Goal: Task Accomplishment & Management: Complete application form

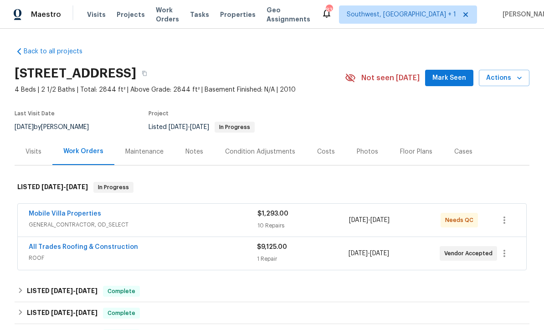
click at [125, 18] on span "Projects" at bounding box center [131, 14] width 28 height 9
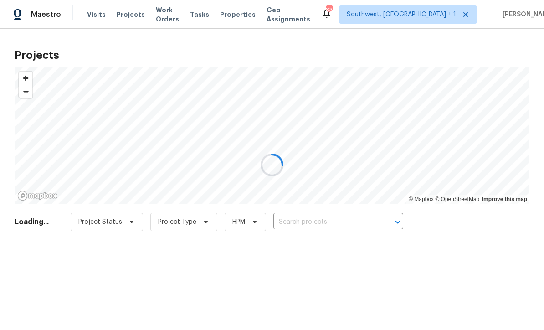
click at [94, 14] on div at bounding box center [272, 165] width 544 height 330
click at [91, 14] on div at bounding box center [272, 165] width 544 height 330
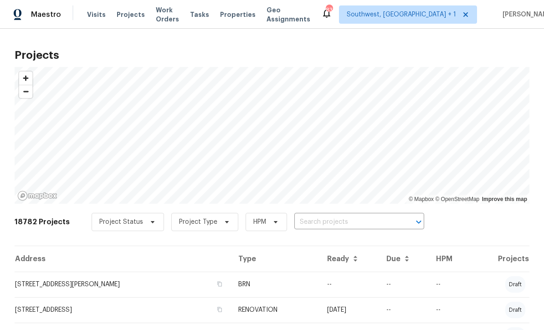
click at [90, 11] on span "Visits" at bounding box center [96, 14] width 19 height 9
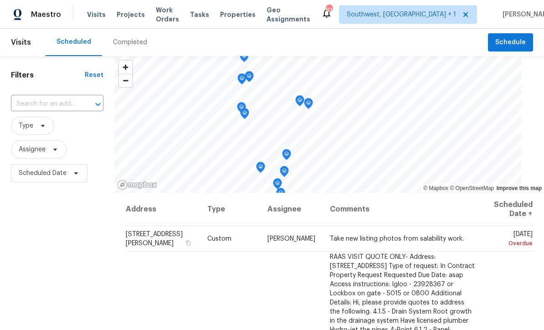
click at [61, 103] on input "text" at bounding box center [44, 104] width 67 height 14
type input "3328 circl"
click at [39, 127] on li "3328 Circleville St, North Port, FL 34286" at bounding box center [54, 124] width 89 height 15
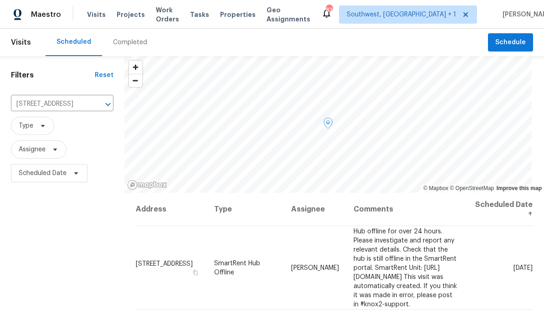
click at [0, 0] on icon at bounding box center [0, 0] width 0 height 0
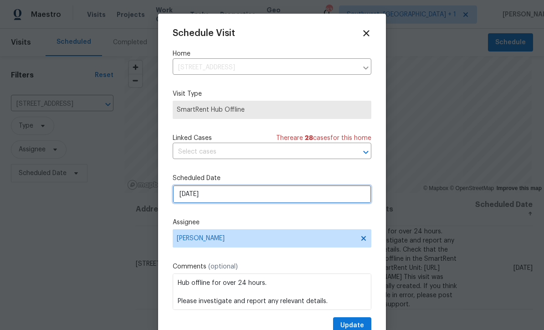
click at [235, 197] on input "8/25/2025" at bounding box center [272, 194] width 199 height 18
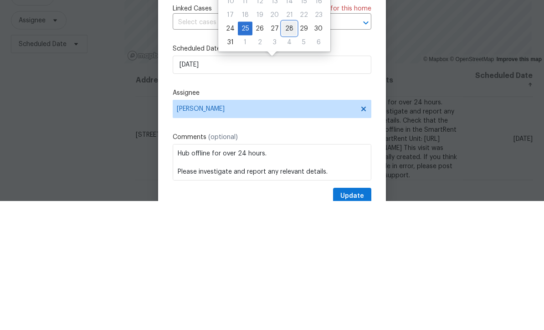
click at [291, 151] on div "28" at bounding box center [289, 157] width 15 height 13
type input "8/28/2025"
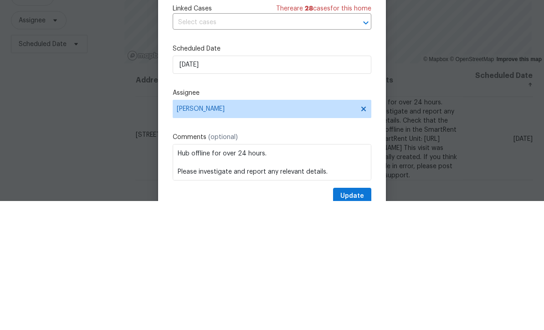
scroll to position [30, 0]
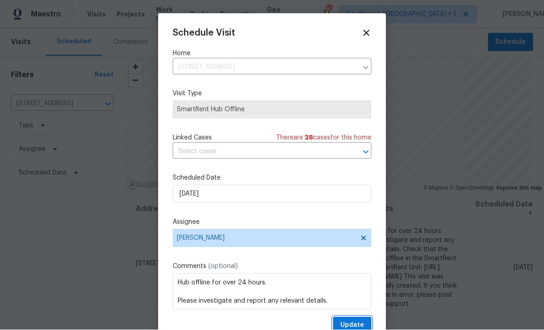
click at [356, 322] on span "Update" at bounding box center [352, 325] width 24 height 11
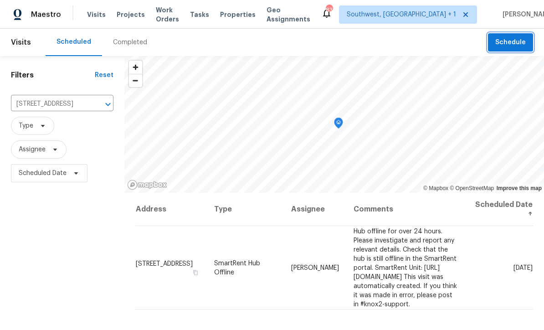
click at [492, 33] on button "Schedule" at bounding box center [510, 42] width 45 height 19
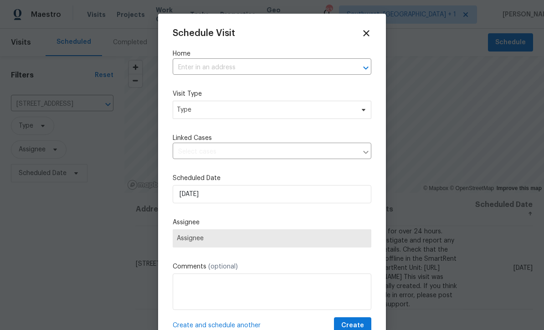
click at [222, 69] on input "text" at bounding box center [259, 68] width 173 height 14
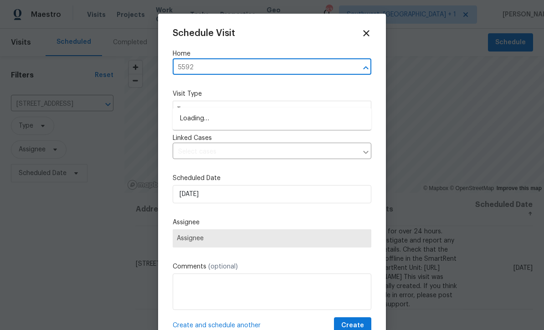
type input "5592"
click at [262, 126] on li "[STREET_ADDRESS]" at bounding box center [272, 133] width 199 height 15
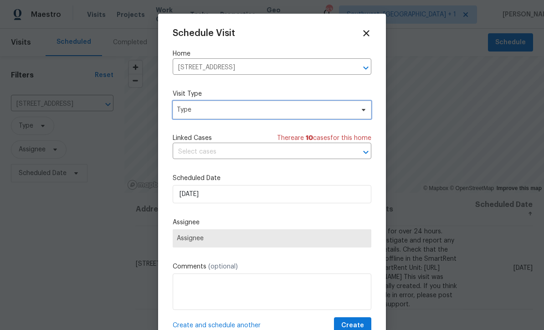
click at [255, 108] on span "Type" at bounding box center [265, 109] width 177 height 9
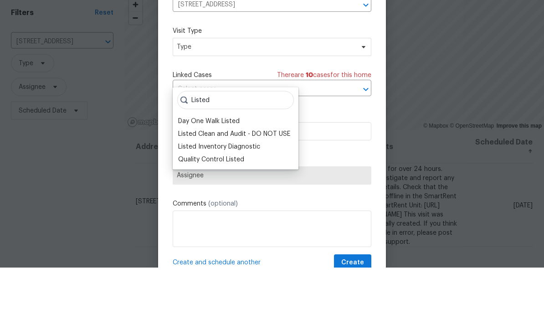
type input "Listed"
click at [255, 204] on div "Listed Inventory Diagnostic" at bounding box center [219, 208] width 82 height 9
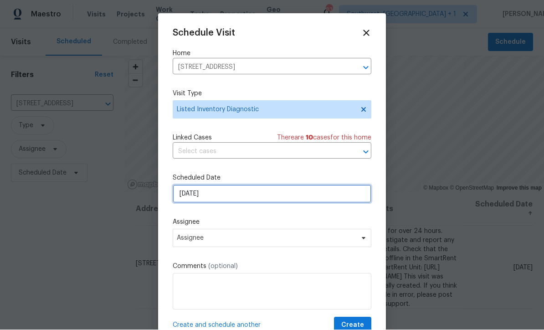
click at [252, 195] on input "[DATE]" at bounding box center [272, 194] width 199 height 18
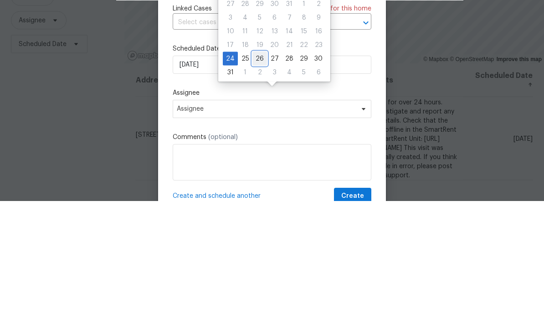
click at [262, 181] on div "26" at bounding box center [259, 187] width 15 height 13
type input "[DATE]"
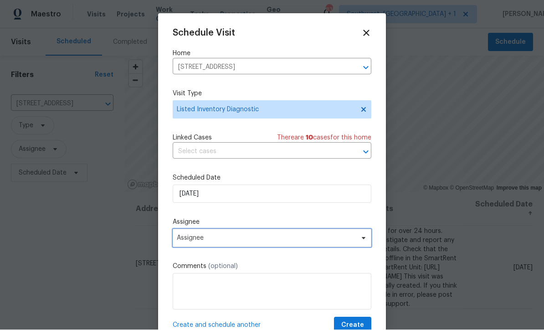
click at [247, 242] on span "Assignee" at bounding box center [266, 238] width 178 height 7
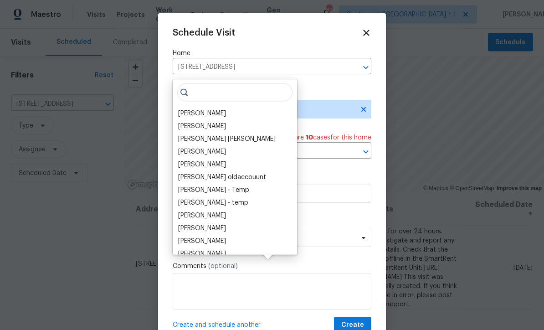
click at [220, 109] on div "[PERSON_NAME]" at bounding box center [202, 113] width 48 height 9
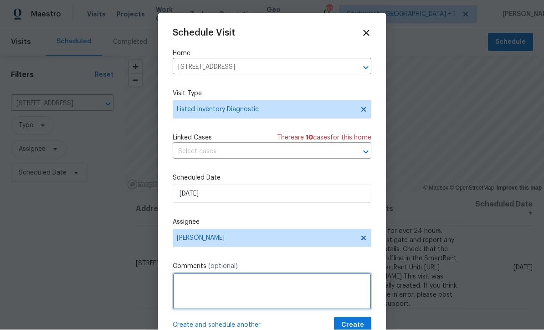
click at [230, 285] on textarea at bounding box center [272, 291] width 199 height 36
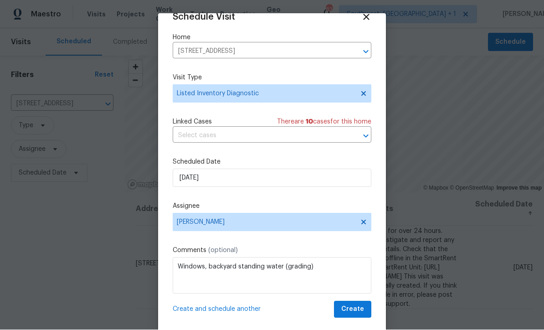
scroll to position [18, 0]
type textarea "Windows, backyard standing water (grading)"
click at [357, 312] on span "Create" at bounding box center [352, 309] width 23 height 11
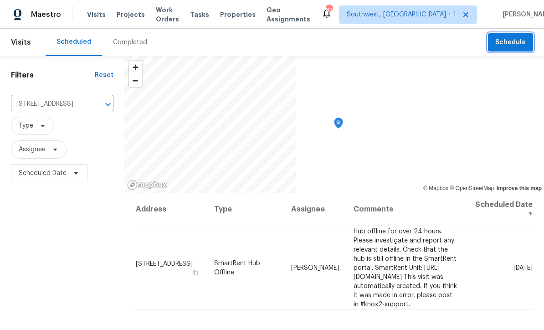
scroll to position [0, 0]
click at [126, 19] on span "Projects" at bounding box center [131, 14] width 28 height 9
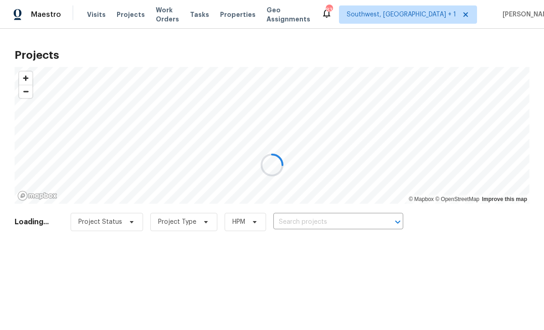
click at [348, 230] on div at bounding box center [272, 165] width 544 height 330
click at [347, 226] on div at bounding box center [272, 165] width 544 height 330
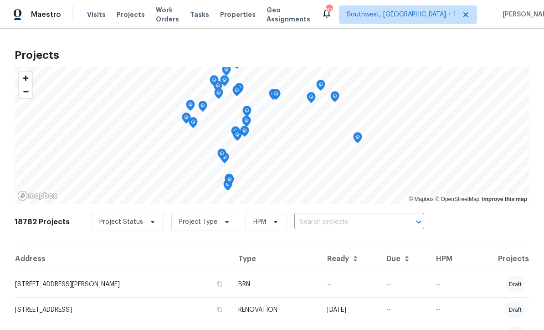
click at [343, 222] on input "text" at bounding box center [346, 222] width 104 height 14
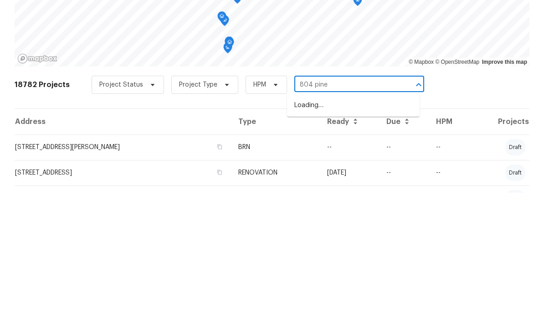
type input "804 pinel"
click at [348, 235] on li "[STREET_ADDRESS]" at bounding box center [353, 242] width 133 height 15
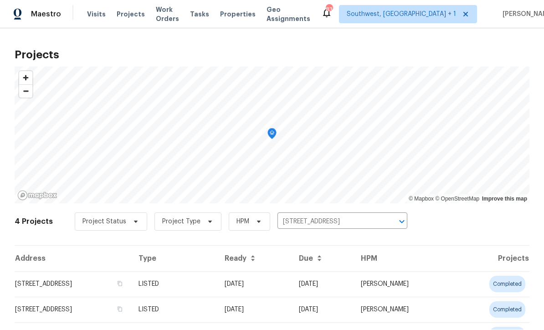
scroll to position [0, 0]
click at [291, 285] on td "06/09/25" at bounding box center [254, 283] width 74 height 25
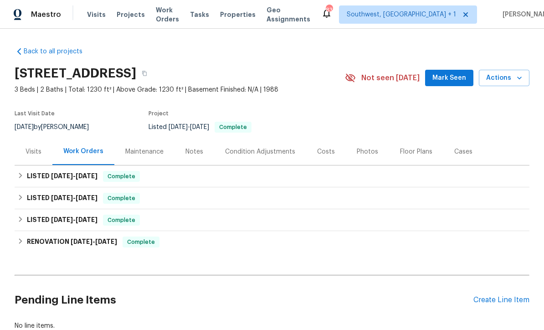
click at [503, 299] on div "Create Line Item" at bounding box center [501, 300] width 56 height 9
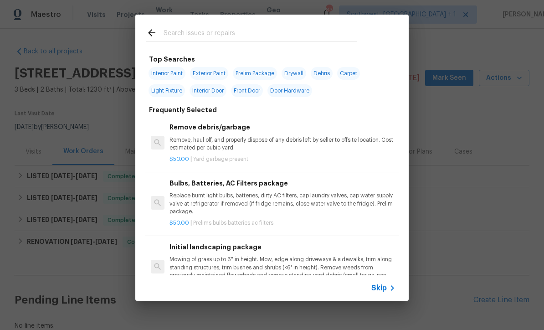
click at [383, 290] on span "Skip" at bounding box center [378, 287] width 15 height 9
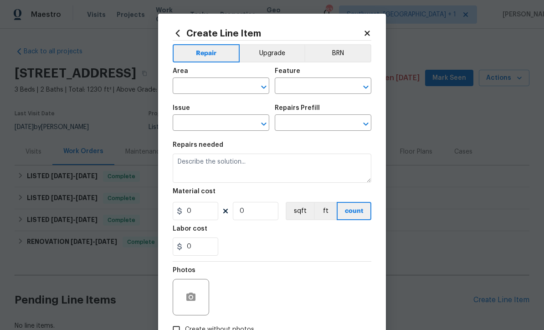
click at [226, 87] on input "text" at bounding box center [208, 87] width 71 height 14
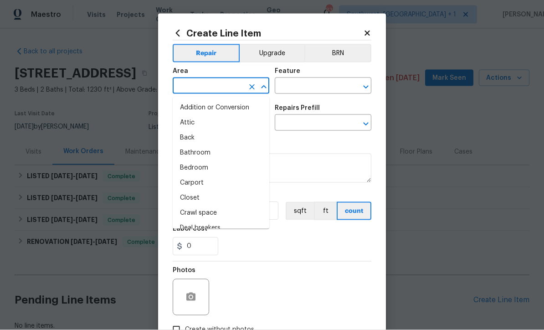
type input "e"
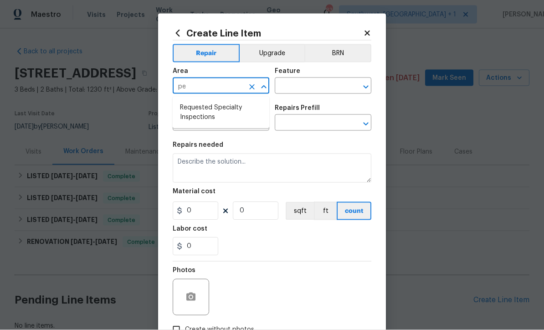
type input "p"
click at [215, 127] on li "Exterior Overall" at bounding box center [221, 122] width 97 height 15
type input "Exterior Overall"
click at [326, 84] on input "text" at bounding box center [310, 87] width 71 height 14
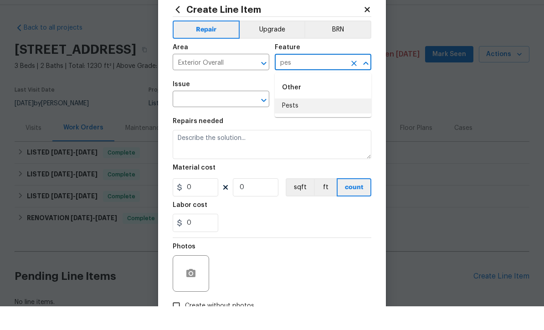
click at [301, 122] on li "Pests" at bounding box center [323, 129] width 97 height 15
type input "Pests"
click at [237, 117] on input "text" at bounding box center [208, 124] width 71 height 14
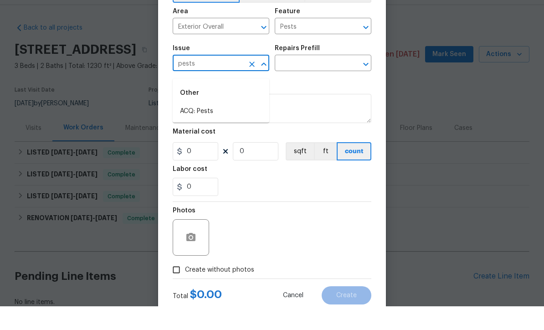
scroll to position [35, 0]
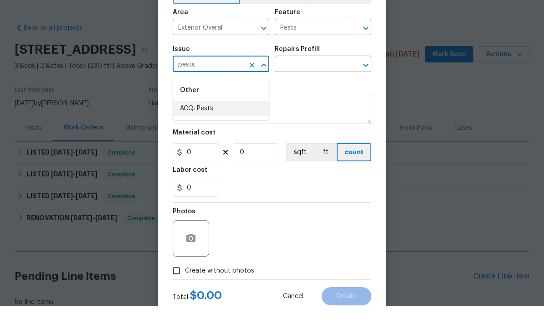
click at [217, 125] on li "ACQ: Pests" at bounding box center [221, 132] width 97 height 15
type input "ACQ: Pests"
click at [252, 86] on icon "Clear" at bounding box center [251, 88] width 5 height 5
click at [207, 125] on li "Pest present" at bounding box center [221, 132] width 97 height 15
type input "Pest present"
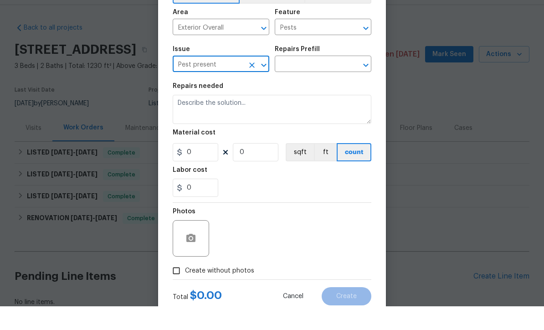
click at [327, 82] on input "text" at bounding box center [310, 89] width 71 height 14
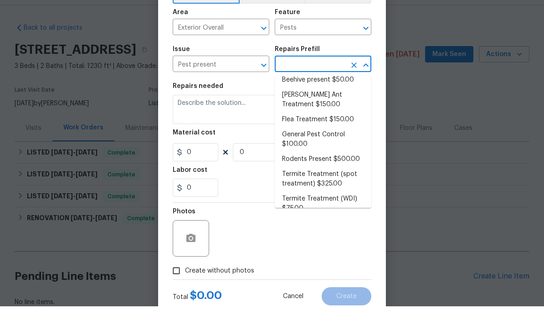
scroll to position [24, 0]
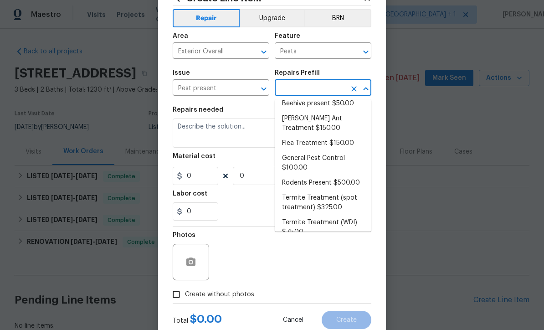
click at [326, 215] on li "Termite Treatment (WDI) $75.00" at bounding box center [323, 227] width 97 height 25
type input "Termite Treatment (WDI) $75.00"
type textarea "Pre-treat for areas conducive to WDI infestation and provide a clean WDI report."
type input "1"
type input "Termite Treatment (WDI) $75.00"
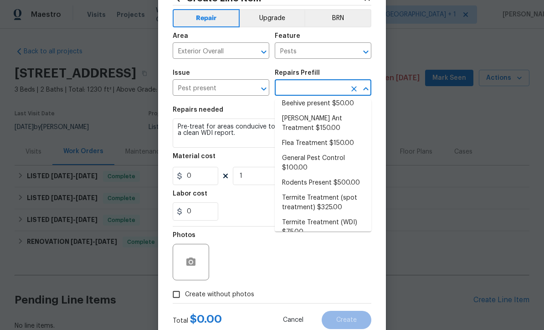
type input "75"
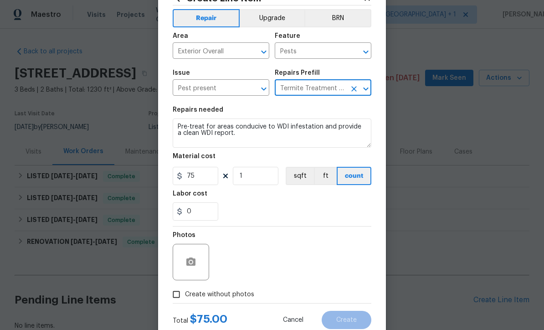
click at [354, 92] on icon "Clear" at bounding box center [353, 88] width 9 height 9
click at [331, 91] on input "text" at bounding box center [310, 89] width 71 height 14
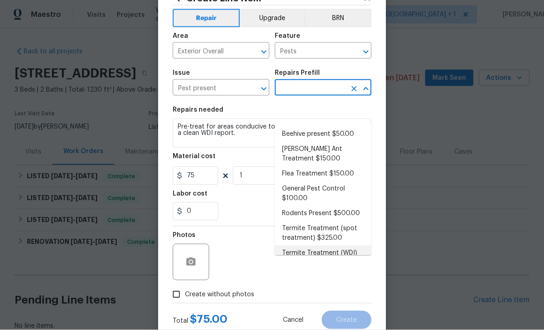
scroll to position [3, 0]
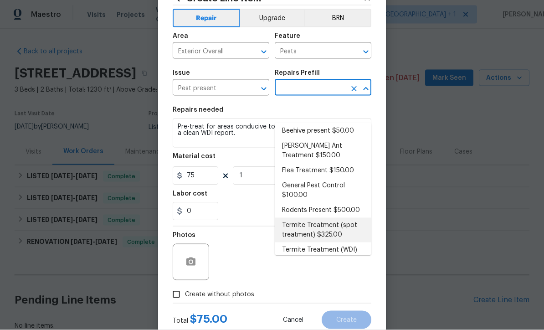
click at [334, 218] on li "Termite Treatment (spot treatment) $325.00" at bounding box center [323, 230] width 97 height 25
type input "Termite Treatment (spot treatment) $325.00"
type textarea "Spot treat for active termite infestation and provide a clear WDI report"
type input "Termite Treatment (spot treatment) $325.00"
type input "325"
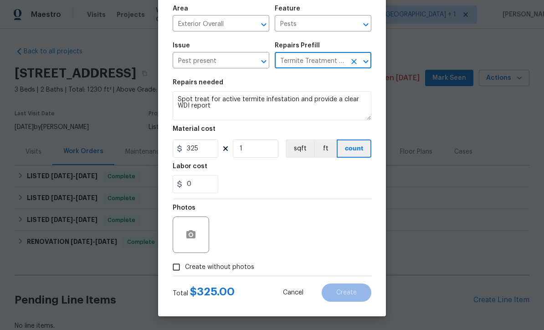
scroll to position [64, 0]
click at [169, 273] on input "Create without photos" at bounding box center [176, 266] width 17 height 17
checkbox input "true"
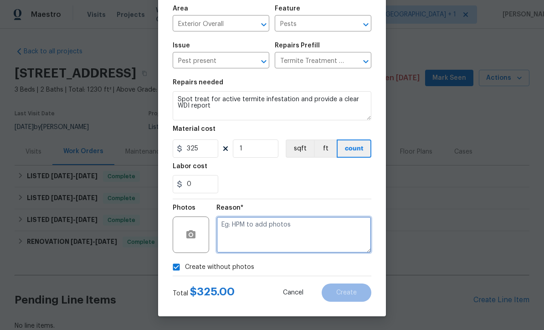
click at [296, 234] on textarea at bounding box center [293, 234] width 155 height 36
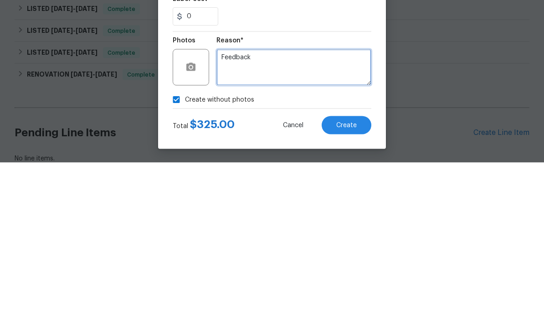
type textarea "Feedback"
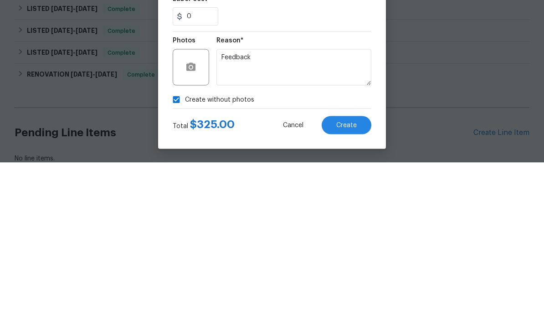
click at [350, 289] on span "Create" at bounding box center [346, 292] width 20 height 7
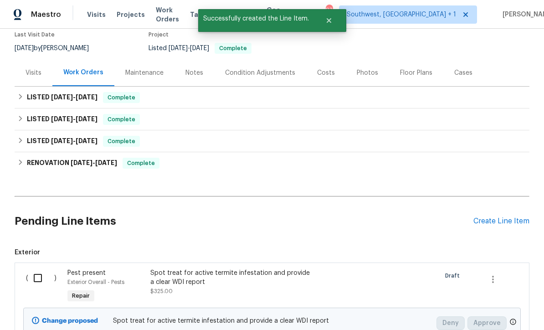
scroll to position [77, 0]
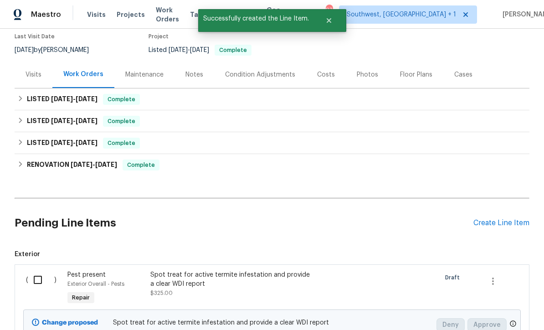
click at [38, 270] on input "checkbox" at bounding box center [41, 279] width 26 height 19
checkbox input "true"
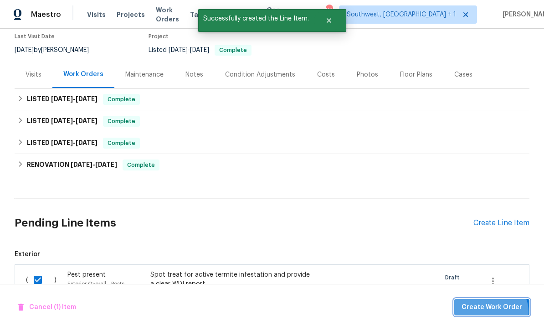
click at [493, 312] on button "Create Work Order" at bounding box center [491, 307] width 75 height 17
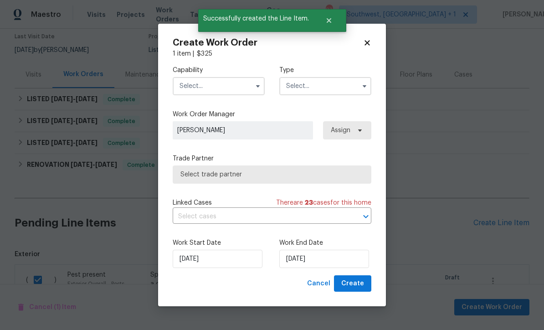
click at [226, 82] on input "text" at bounding box center [219, 86] width 92 height 18
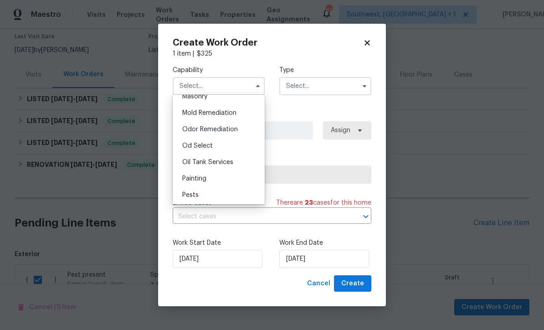
scroll to position [693, 0]
click at [215, 195] on div "Pests" at bounding box center [218, 193] width 87 height 16
type input "Pests"
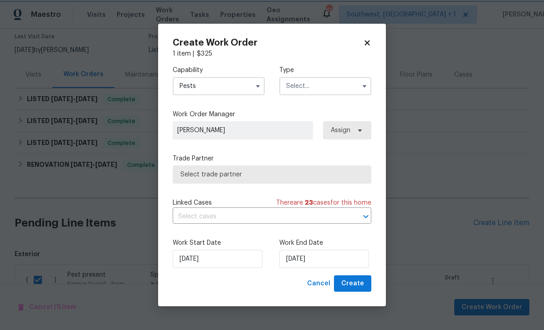
scroll to position [709, 0]
click at [326, 83] on input "text" at bounding box center [325, 86] width 92 height 18
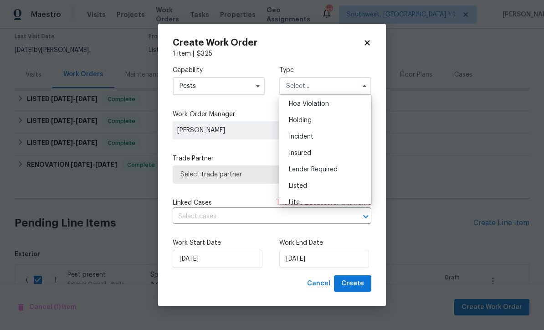
scroll to position [55, 0]
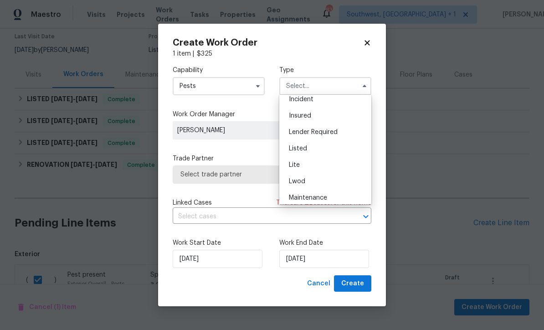
click at [329, 149] on div "Listed" at bounding box center [324, 148] width 87 height 16
type input "Listed"
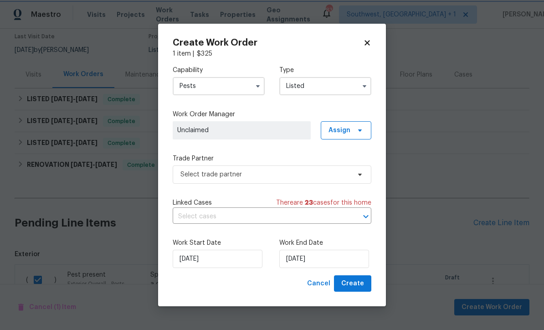
scroll to position [0, 0]
click at [351, 130] on span "Assign" at bounding box center [346, 130] width 51 height 18
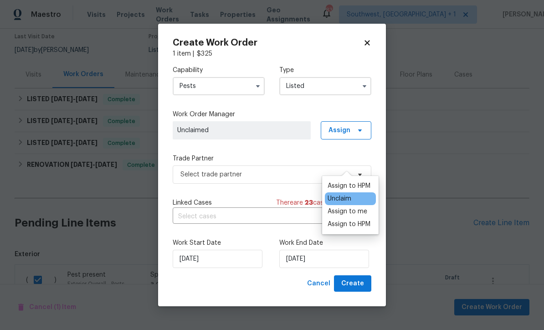
click at [355, 207] on div "Assign to me" at bounding box center [347, 211] width 40 height 9
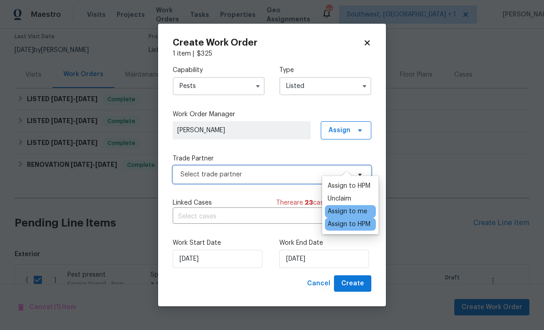
click at [273, 170] on span "Select trade partner" at bounding box center [265, 174] width 170 height 9
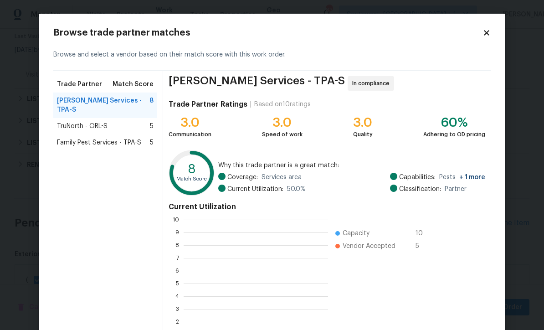
scroll to position [127, 144]
click at [80, 138] on span "Family Pest Services - TPA-S" at bounding box center [99, 142] width 84 height 9
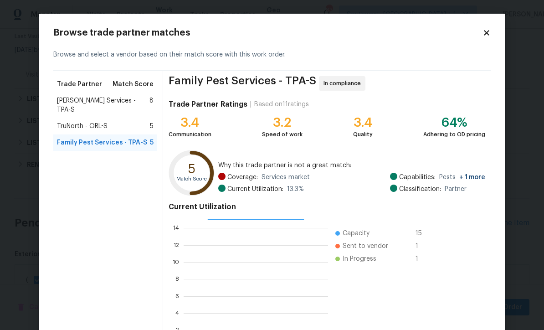
click at [87, 99] on span "Massey Services - TPA-S" at bounding box center [103, 105] width 92 height 18
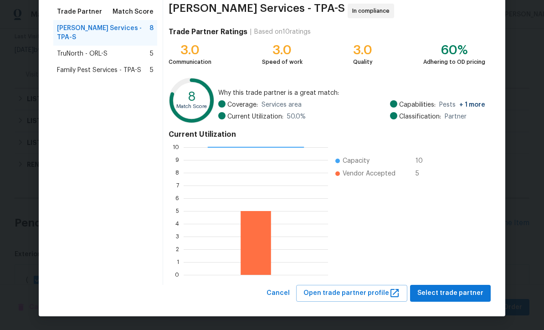
scroll to position [72, 0]
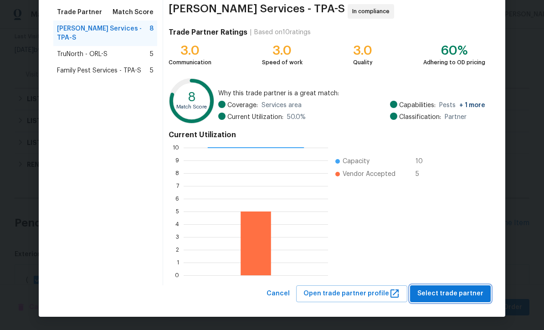
click at [458, 292] on span "Select trade partner" at bounding box center [450, 293] width 66 height 11
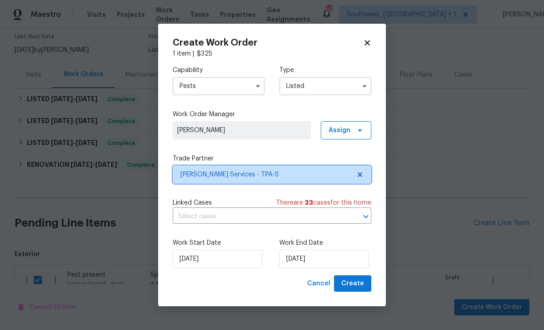
scroll to position [0, 0]
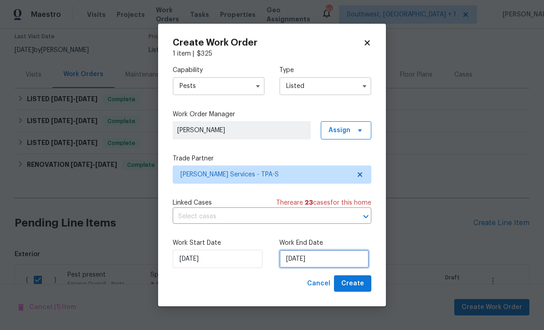
click at [328, 263] on input "[DATE]" at bounding box center [324, 259] width 90 height 18
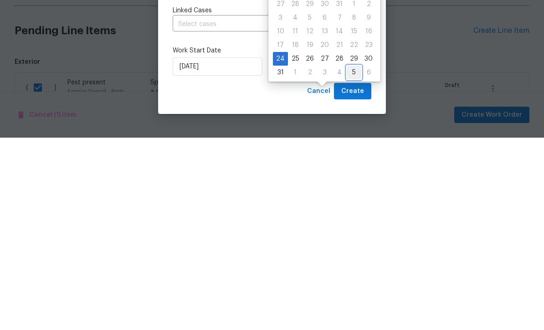
click at [347, 258] on div "5" at bounding box center [354, 264] width 15 height 13
type input "[DATE]"
select select "8"
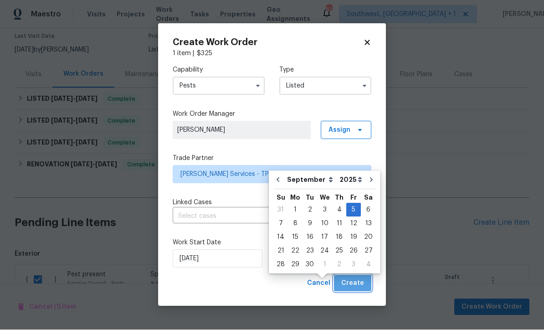
click at [353, 290] on button "Create" at bounding box center [352, 283] width 37 height 17
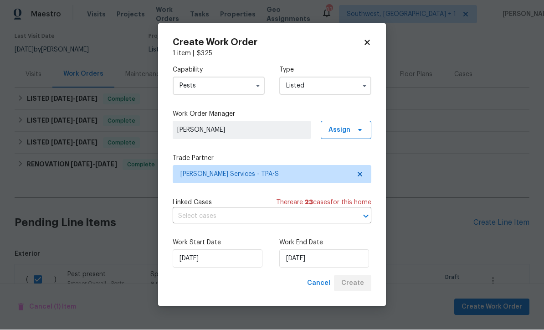
checkbox input "false"
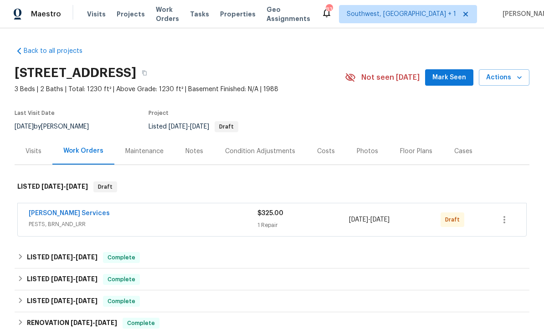
scroll to position [0, 0]
click at [506, 224] on icon "button" at bounding box center [504, 219] width 11 height 11
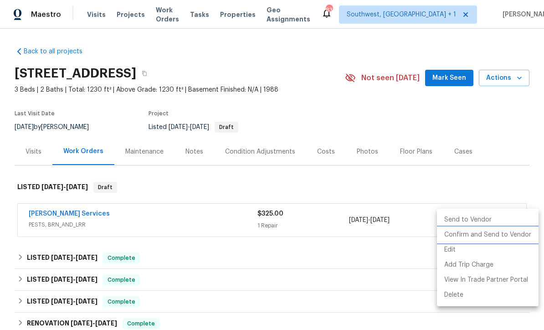
click at [489, 240] on li "Confirm and Send to Vendor" at bounding box center [488, 234] width 102 height 15
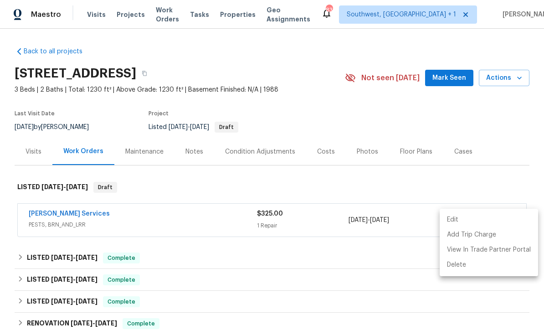
click at [489, 131] on div at bounding box center [272, 165] width 544 height 330
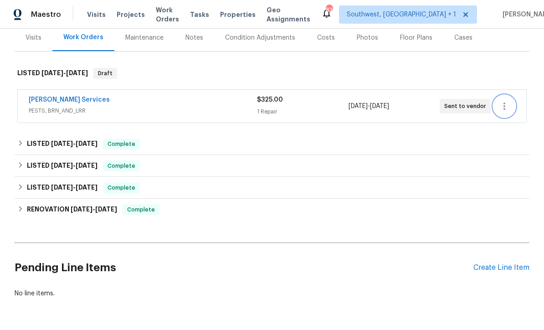
scroll to position [113, 0]
click at [493, 268] on div "Create Line Item" at bounding box center [501, 268] width 56 height 9
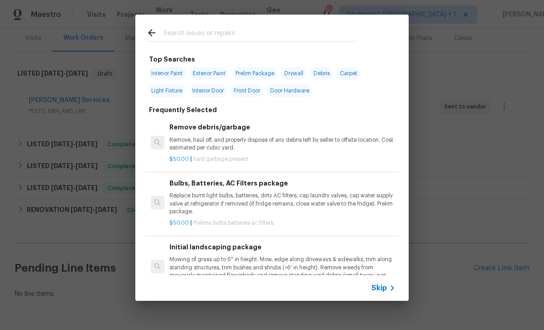
click at [389, 288] on icon at bounding box center [392, 287] width 11 height 11
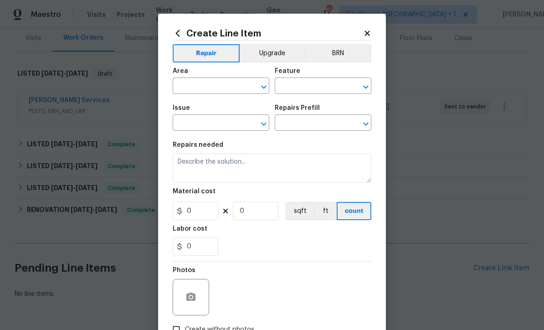
click at [177, 92] on input "text" at bounding box center [208, 87] width 71 height 14
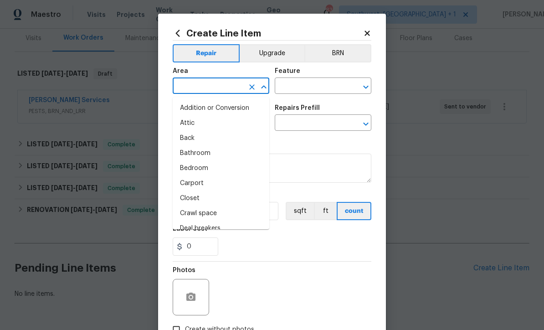
scroll to position [0, 0]
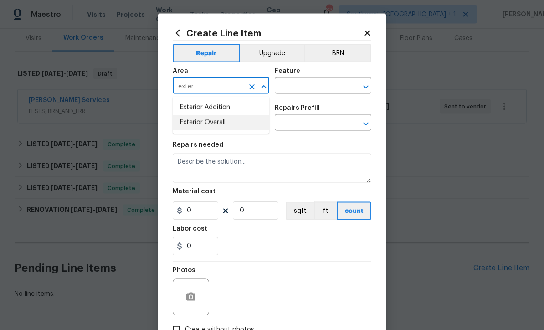
click at [229, 126] on li "Exterior Overall" at bounding box center [221, 122] width 97 height 15
type input "Exterior Overall"
click at [332, 82] on input "text" at bounding box center [310, 87] width 71 height 14
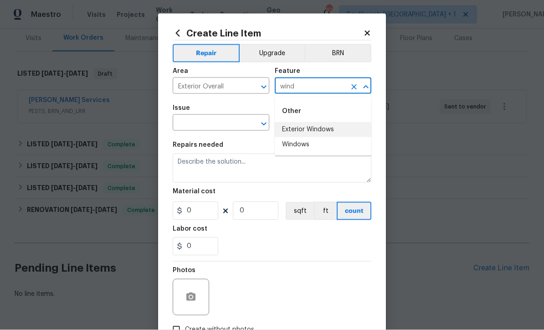
click at [325, 127] on li "Exterior Windows" at bounding box center [323, 129] width 97 height 15
type input "Exterior Windows"
click at [240, 127] on input "text" at bounding box center [208, 124] width 71 height 14
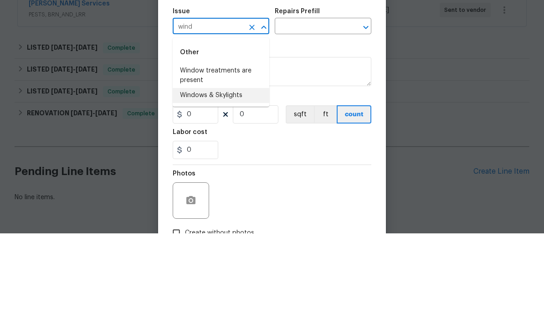
click at [241, 184] on li "Windows & Skylights" at bounding box center [221, 191] width 97 height 15
type input "Windows & Skylights"
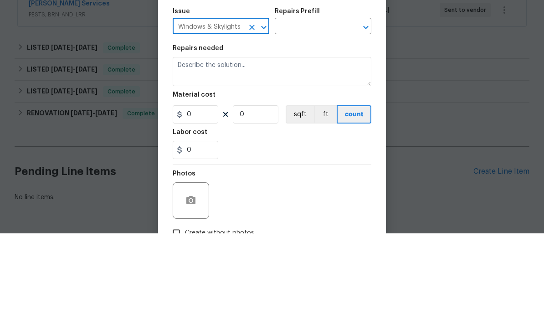
click at [333, 117] on input "text" at bounding box center [310, 124] width 71 height 14
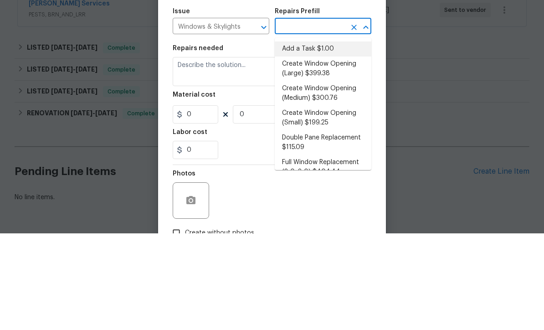
click at [324, 138] on li "Add a Task $1.00" at bounding box center [323, 145] width 97 height 15
type input "Add a Task $1.00"
type textarea "HPM to detail"
type input "1"
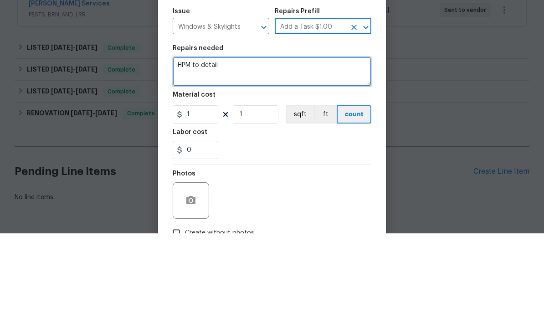
click at [291, 153] on textarea "HPM to detail" at bounding box center [272, 167] width 199 height 29
type textarea "H"
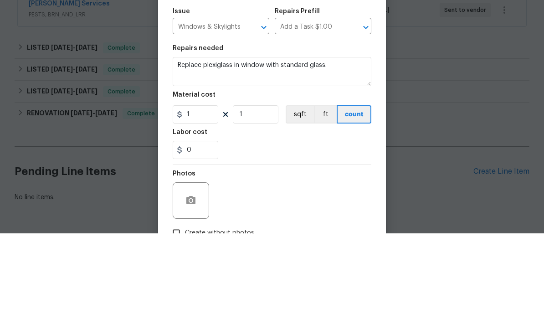
scroll to position [30, 0]
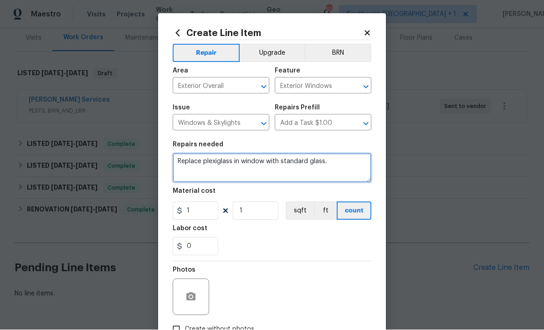
type textarea "Replace plexiglass in window with standard glass."
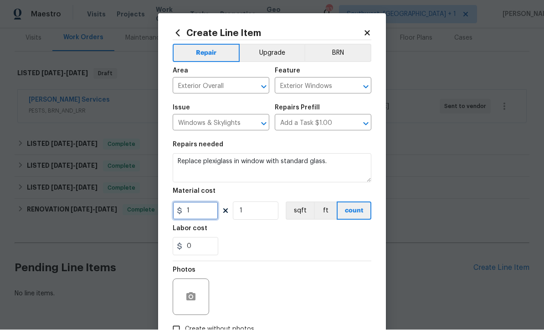
click at [194, 214] on input "1" at bounding box center [196, 211] width 46 height 18
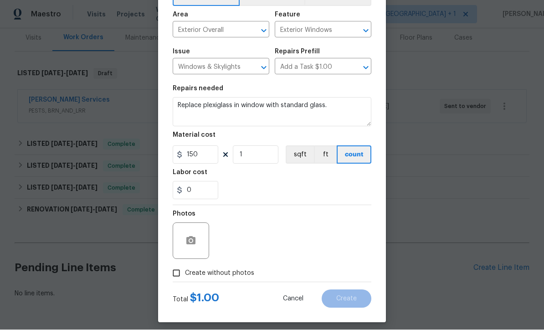
scroll to position [62, 0]
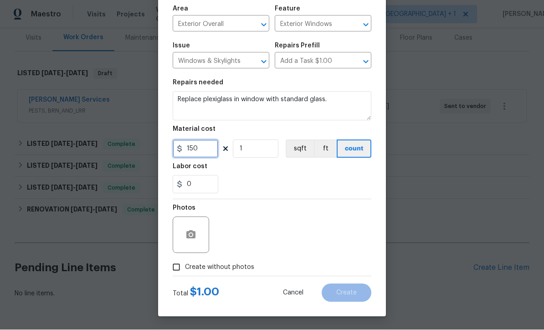
type input "150"
click at [173, 273] on input "Create without photos" at bounding box center [176, 267] width 17 height 17
checkbox input "true"
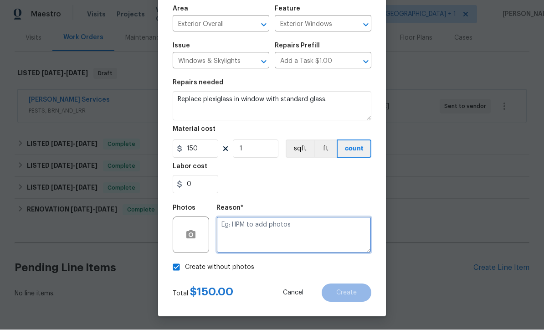
click at [298, 249] on textarea at bounding box center [293, 235] width 155 height 36
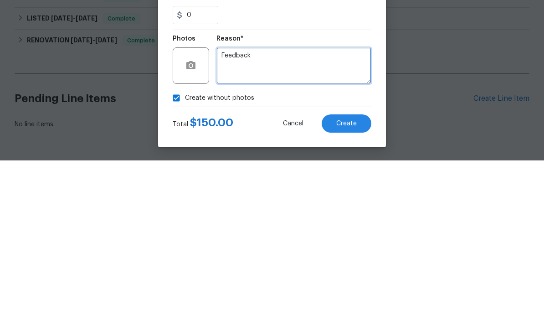
type textarea "Feedback"
click at [354, 290] on span "Create" at bounding box center [346, 293] width 20 height 7
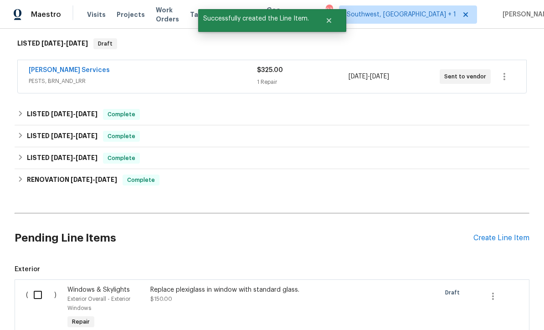
scroll to position [180, 0]
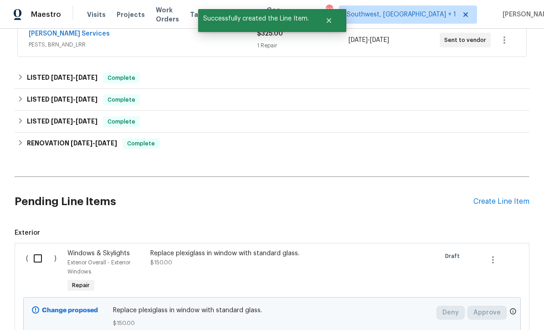
click at [37, 249] on input "checkbox" at bounding box center [41, 258] width 26 height 19
checkbox input "true"
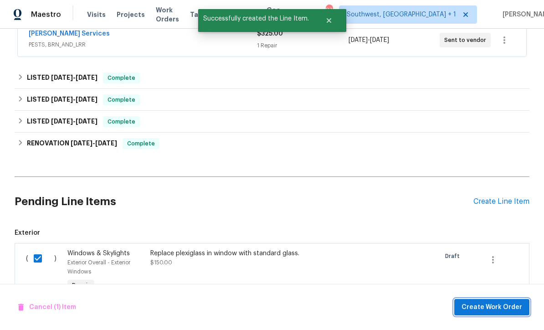
click at [497, 310] on span "Create Work Order" at bounding box center [491, 306] width 61 height 11
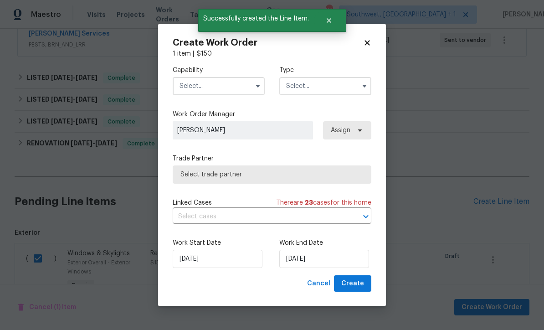
click at [235, 91] on input "text" at bounding box center [219, 86] width 92 height 18
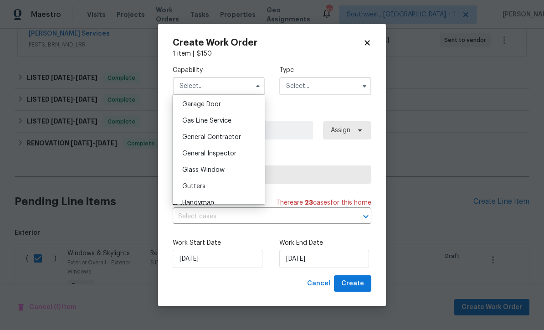
scroll to position [403, 0]
click at [240, 138] on div "General Contractor" at bounding box center [218, 137] width 87 height 16
type input "General Contractor"
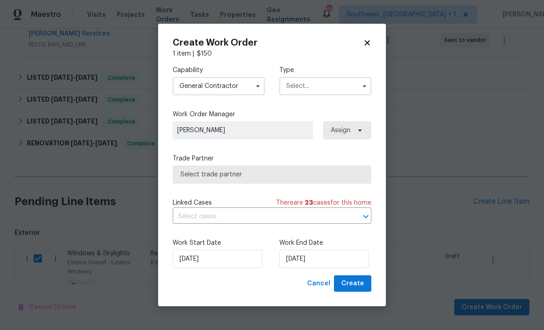
click at [336, 82] on input "text" at bounding box center [325, 86] width 92 height 18
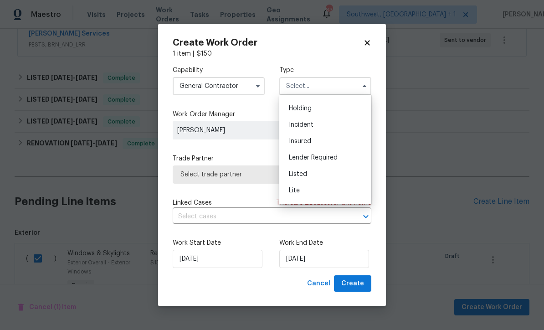
scroll to position [61, 0]
click at [322, 148] on div "Listed" at bounding box center [324, 142] width 87 height 16
type input "Listed"
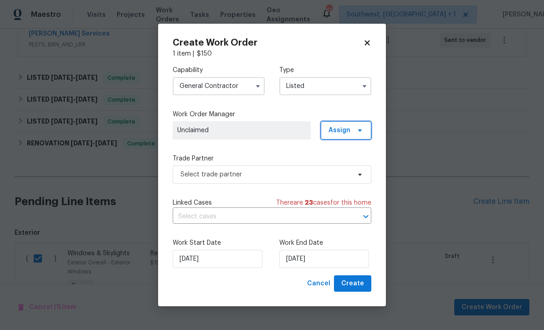
click at [358, 135] on span "Assign" at bounding box center [346, 130] width 51 height 18
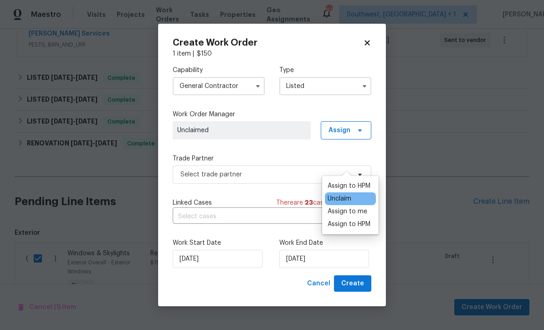
click at [360, 207] on div "Assign to me" at bounding box center [347, 211] width 40 height 9
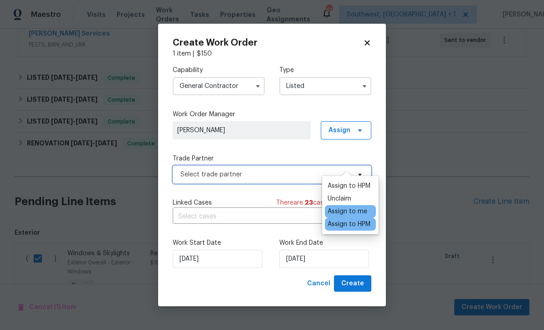
click at [277, 177] on span "Select trade partner" at bounding box center [265, 174] width 170 height 9
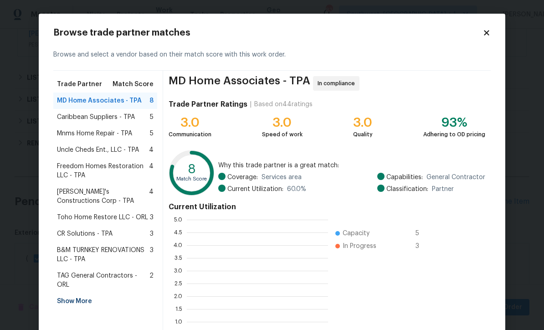
scroll to position [127, 141]
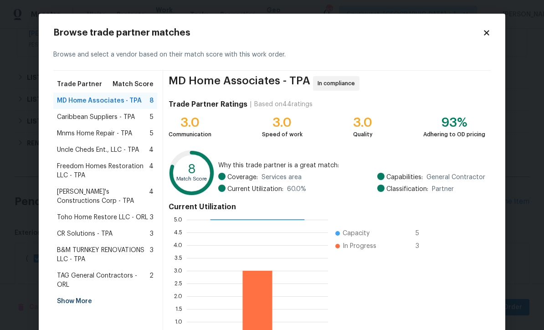
click at [67, 293] on div "Show More" at bounding box center [105, 301] width 104 height 16
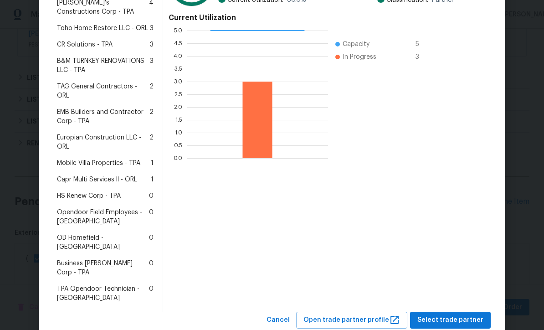
scroll to position [188, 0]
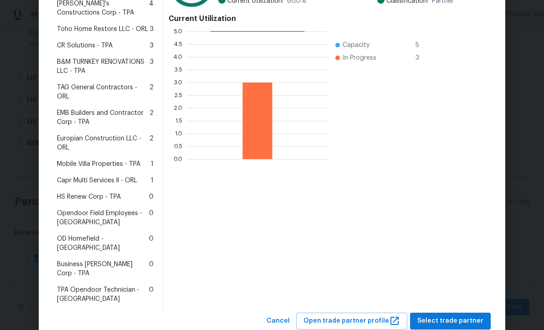
click at [79, 260] on span "Business [PERSON_NAME] Corp - TPA" at bounding box center [103, 269] width 92 height 18
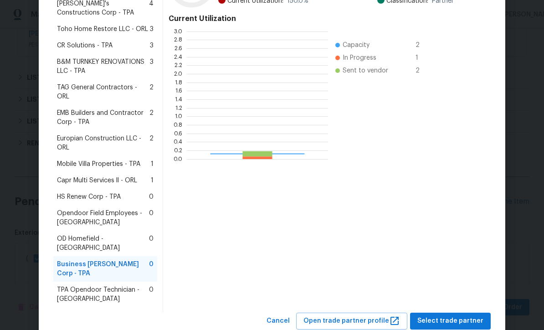
scroll to position [127, 141]
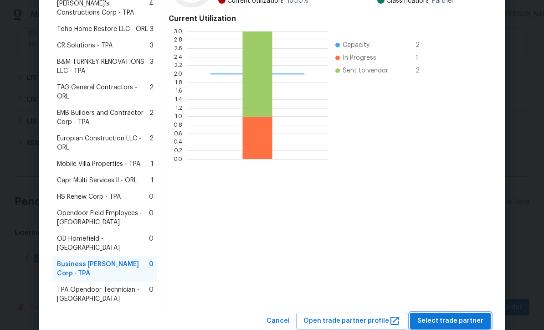
click at [450, 315] on span "Select trade partner" at bounding box center [450, 320] width 66 height 11
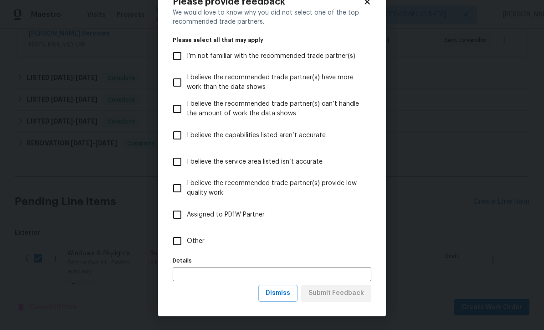
scroll to position [31, 0]
click at [285, 298] on span "Dismiss" at bounding box center [277, 292] width 25 height 11
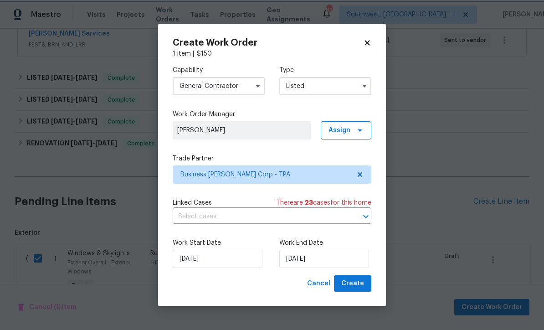
scroll to position [0, 0]
click at [330, 260] on input "[DATE]" at bounding box center [324, 259] width 90 height 18
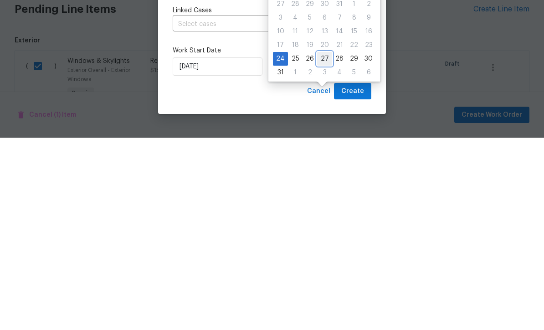
click at [326, 245] on div "27" at bounding box center [324, 251] width 15 height 13
type input "[DATE]"
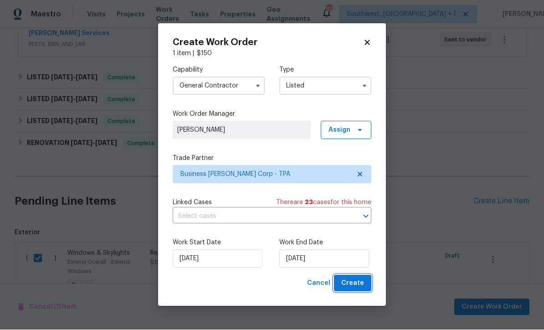
click at [356, 286] on span "Create" at bounding box center [352, 283] width 23 height 11
checkbox input "false"
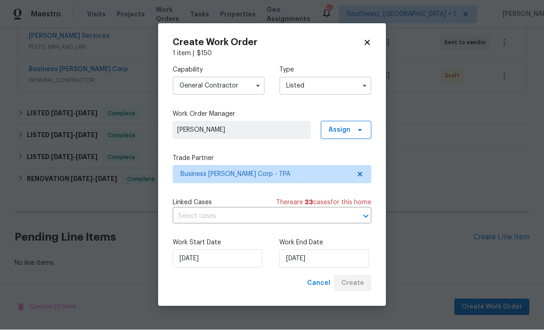
scroll to position [147, 0]
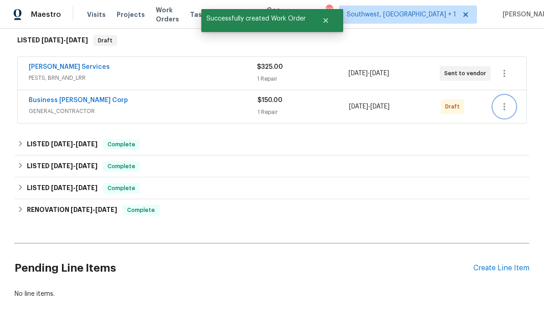
click at [504, 101] on icon "button" at bounding box center [504, 106] width 11 height 11
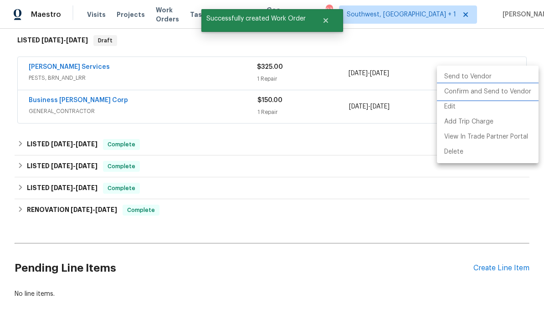
click at [503, 93] on li "Confirm and Send to Vendor" at bounding box center [488, 91] width 102 height 15
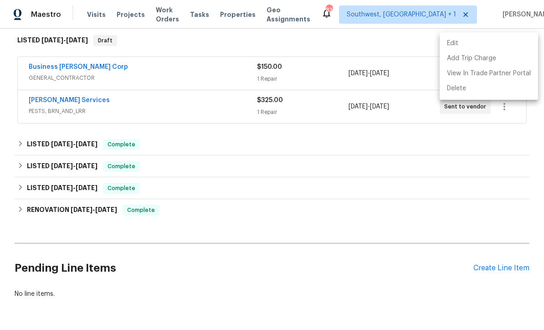
click at [362, 189] on div at bounding box center [272, 165] width 544 height 330
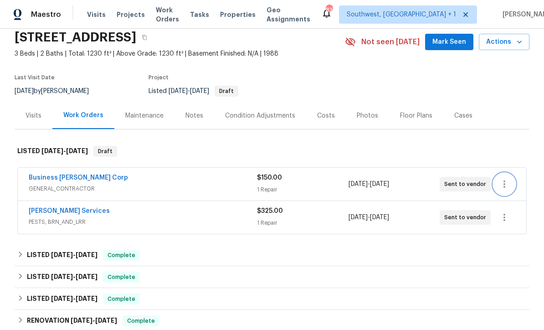
scroll to position [48, 0]
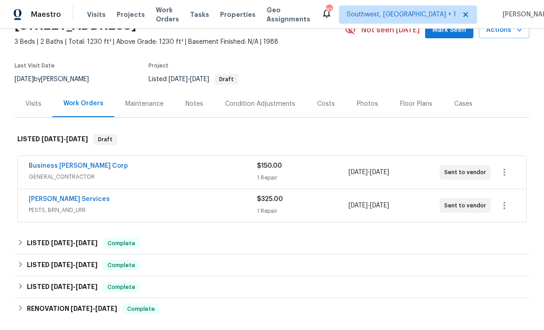
click at [51, 166] on link "Business [PERSON_NAME] Corp" at bounding box center [78, 166] width 99 height 6
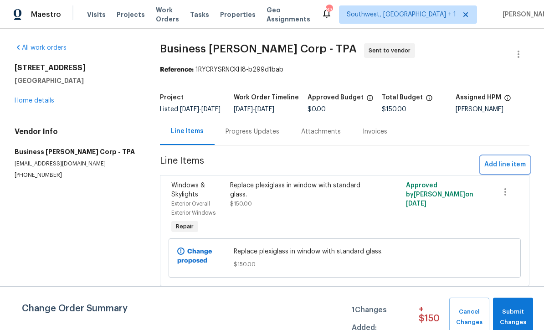
click at [498, 170] on span "Add line item" at bounding box center [504, 164] width 41 height 11
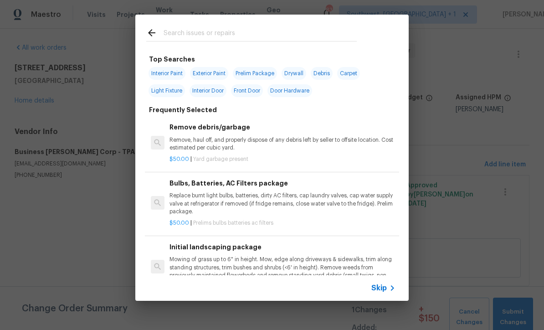
click at [383, 292] on span "Skip" at bounding box center [378, 287] width 15 height 9
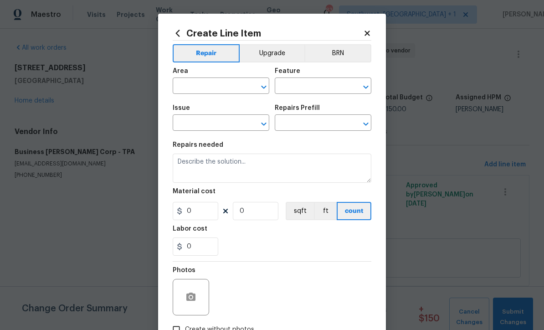
click at [222, 83] on input "text" at bounding box center [208, 87] width 71 height 14
click at [220, 130] on li "Exterior Overall" at bounding box center [221, 122] width 97 height 15
type input "Exterior Overall"
click at [321, 84] on input "text" at bounding box center [310, 87] width 71 height 14
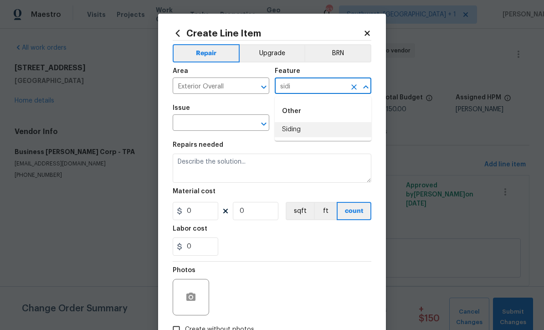
click at [297, 133] on li "Siding" at bounding box center [323, 129] width 97 height 15
type input "Siding"
click at [237, 127] on input "text" at bounding box center [208, 124] width 71 height 14
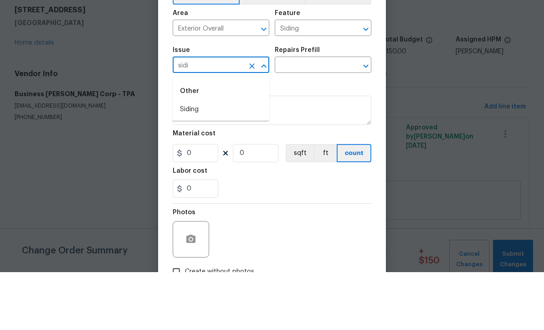
click at [203, 160] on li "Siding" at bounding box center [221, 167] width 97 height 15
type input "Siding"
click at [319, 117] on input "text" at bounding box center [310, 124] width 71 height 14
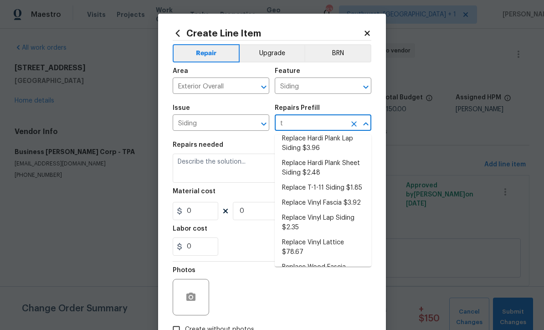
scroll to position [284, 0]
click at [345, 179] on li "Replace T-1-11 Siding $1.85" at bounding box center [323, 186] width 97 height 15
type input "Replace T-1-11 Siding $1.85"
type textarea "Remove the existing/damaged T-1-11 siding. Prep the substrate ensuring there is…"
type input "1"
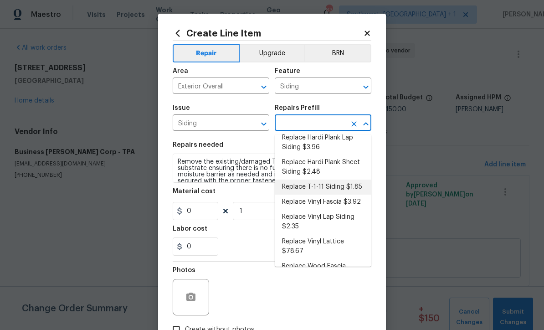
type input "Replace T-1-11 Siding $1.85"
type input "1.85"
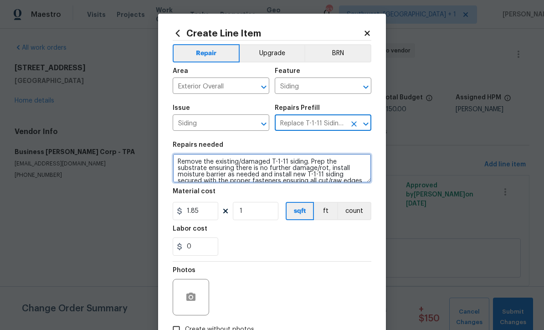
click at [182, 164] on textarea "Remove the existing/damaged T-1-11 siding. Prep the substrate ensuring there is…" at bounding box center [272, 167] width 199 height 29
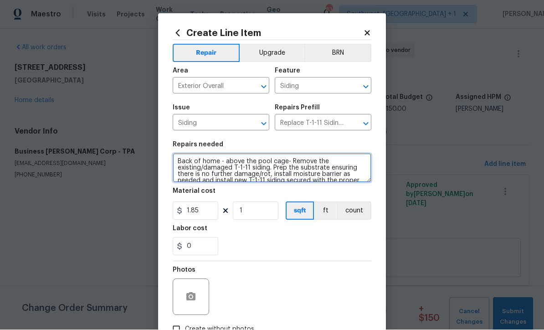
type textarea "Back of home - above the pool cage- Remove the existing/damaged T-1-11 siding. …"
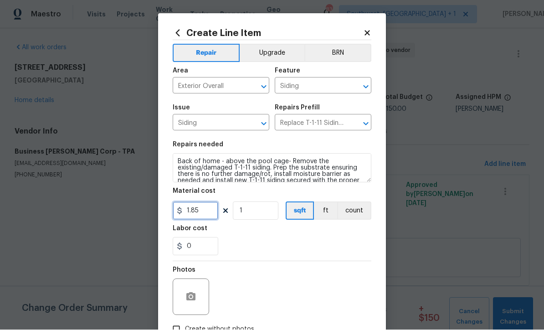
click at [198, 209] on input "1.85" at bounding box center [196, 211] width 46 height 18
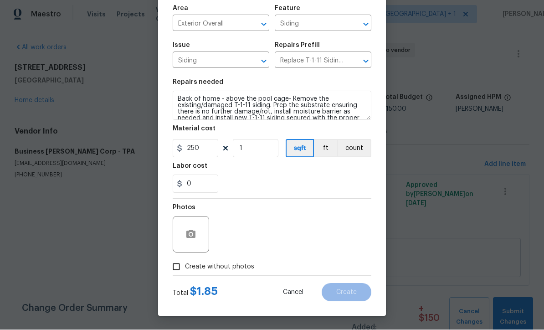
scroll to position [64, 0]
type input "250"
click at [311, 238] on div "Photos" at bounding box center [272, 228] width 199 height 59
click at [176, 266] on input "Create without photos" at bounding box center [176, 266] width 17 height 17
checkbox input "true"
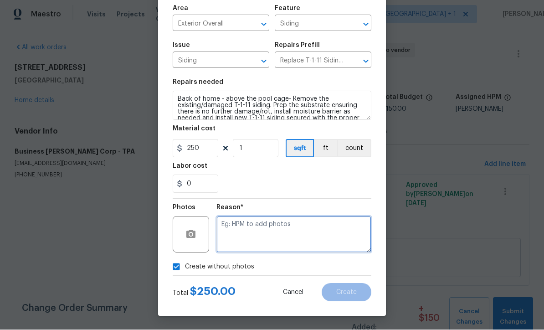
click at [318, 229] on textarea at bounding box center [293, 234] width 155 height 36
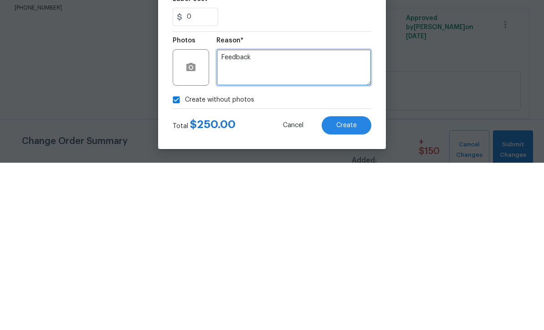
type textarea "Feedback"
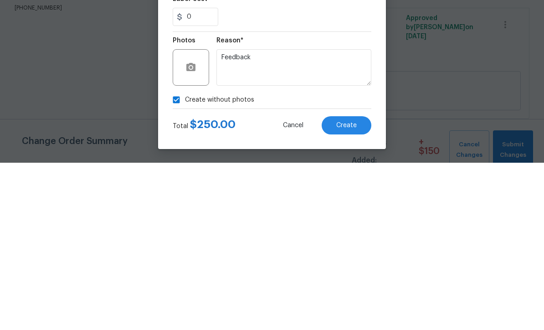
click at [354, 289] on span "Create" at bounding box center [346, 292] width 20 height 7
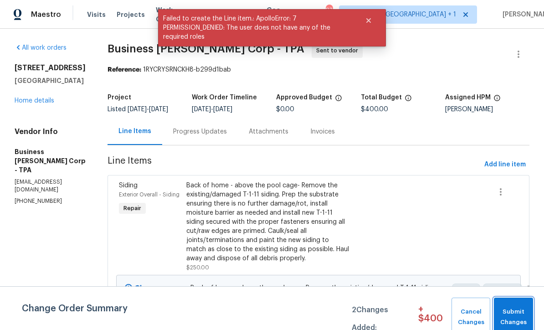
click at [517, 317] on span "Submit Changes" at bounding box center [513, 316] width 30 height 21
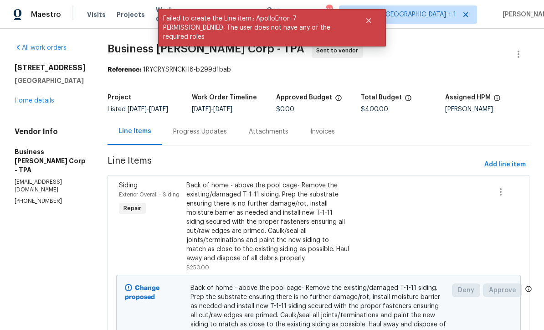
click at [515, 315] on div "Change proposed Back of home - above the pool cage- Remove the existing/damaged…" at bounding box center [318, 317] width 404 height 85
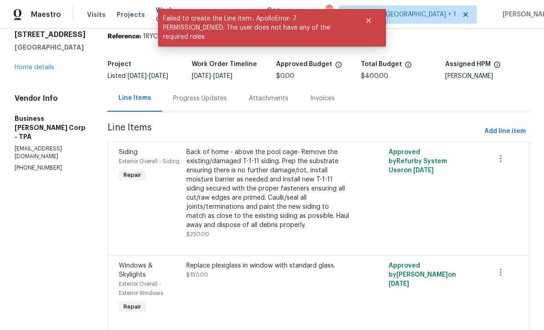
scroll to position [33, 0]
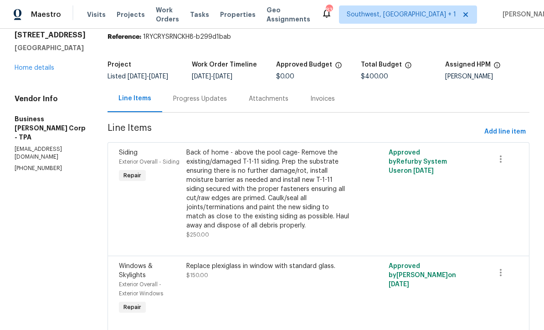
click at [30, 67] on link "Home details" at bounding box center [35, 68] width 40 height 6
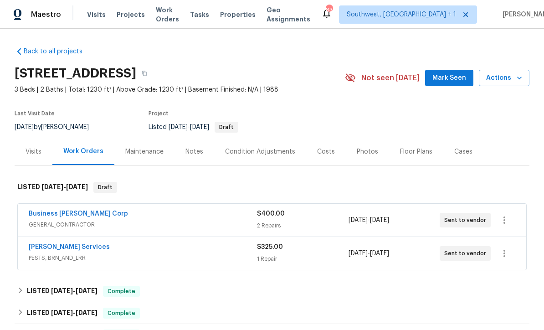
click at [97, 14] on span "Visits" at bounding box center [96, 14] width 19 height 9
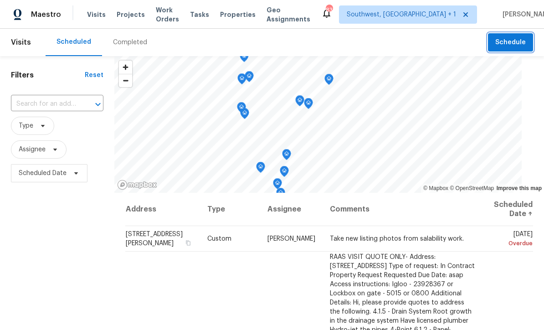
click at [495, 48] on button "Schedule" at bounding box center [510, 42] width 45 height 19
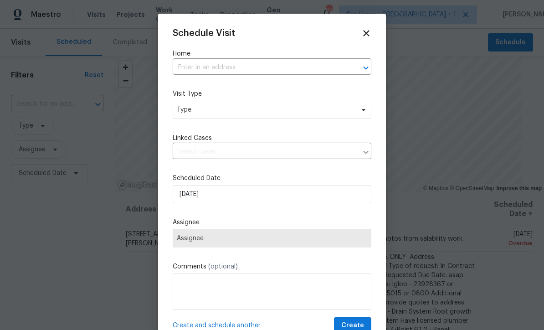
click at [234, 62] on input "text" at bounding box center [259, 68] width 173 height 14
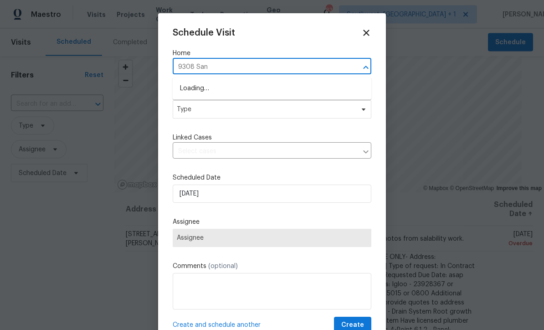
type input "9308 San"
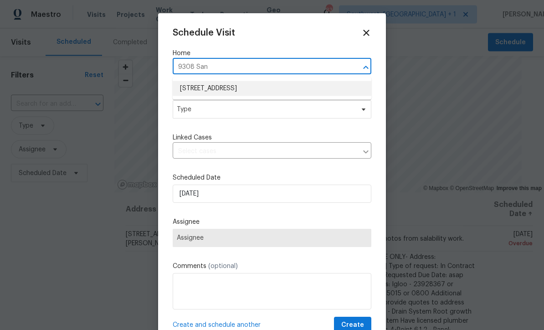
click at [244, 88] on li "[STREET_ADDRESS]" at bounding box center [272, 88] width 199 height 15
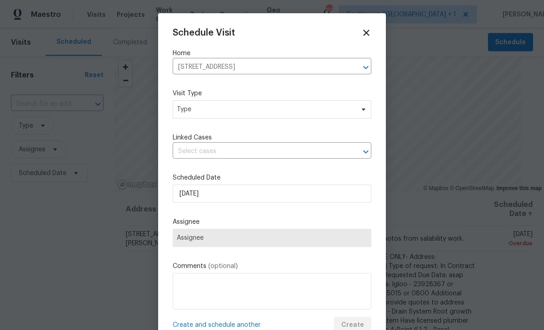
scroll to position [0, 0]
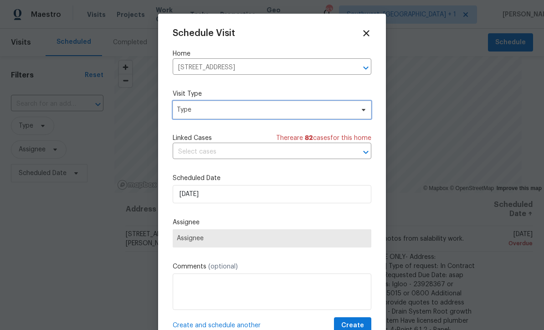
click at [259, 110] on span "Type" at bounding box center [265, 109] width 177 height 9
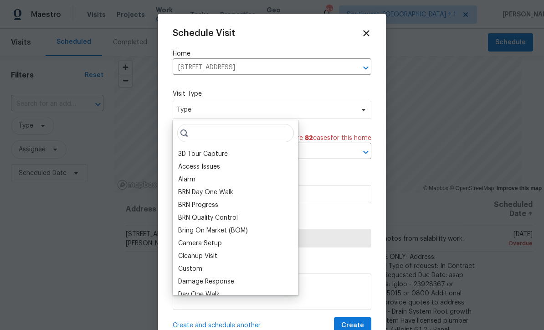
scroll to position [0, 0]
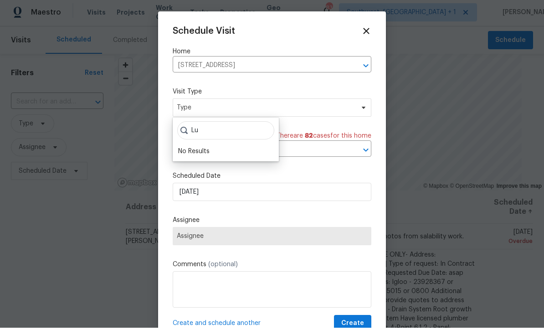
type input "L"
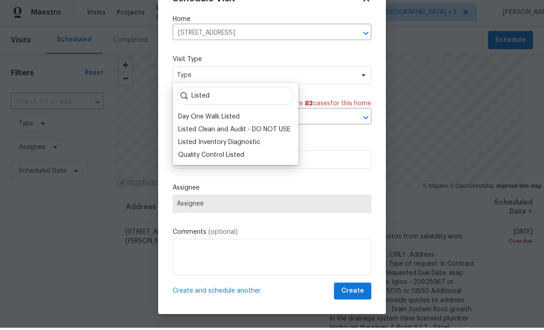
scroll to position [16, 0]
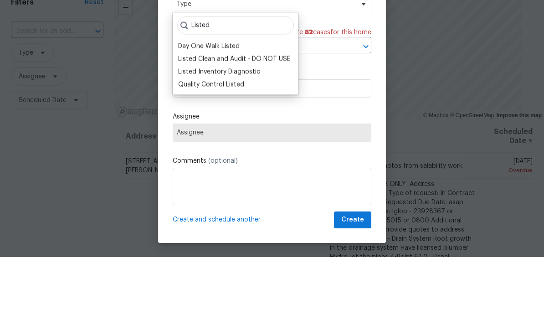
type input "Listed"
click at [253, 140] on div "Listed Inventory Diagnostic" at bounding box center [219, 144] width 82 height 9
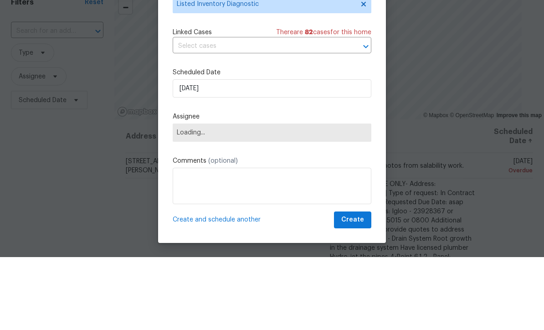
scroll to position [30, 0]
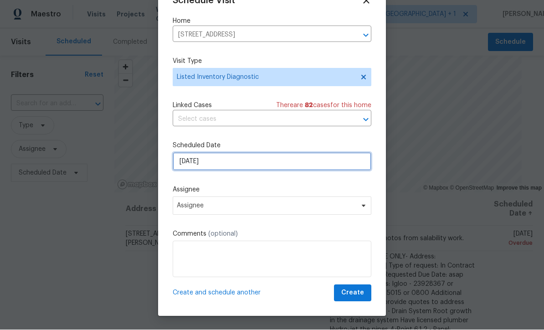
click at [250, 161] on input "[DATE]" at bounding box center [272, 162] width 199 height 18
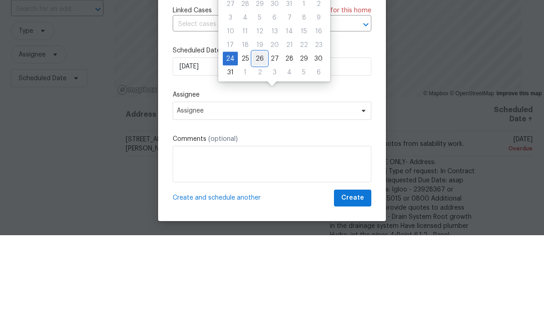
click at [258, 147] on div "26" at bounding box center [259, 153] width 15 height 13
type input "[DATE]"
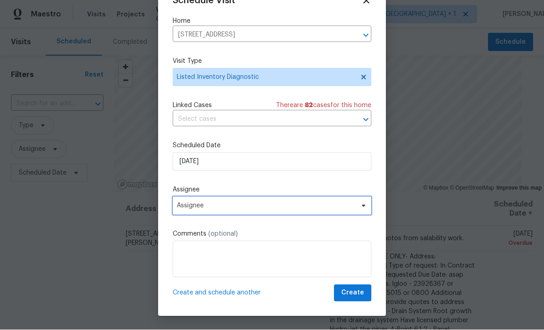
click at [239, 209] on span "Assignee" at bounding box center [266, 205] width 178 height 7
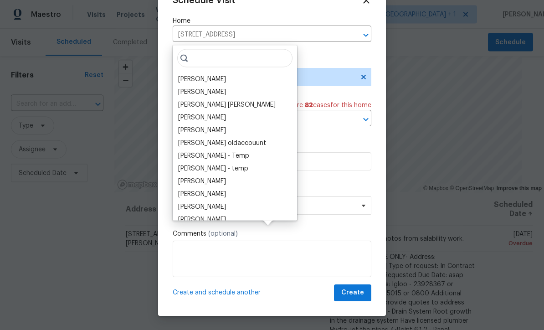
click at [217, 75] on div "[PERSON_NAME]" at bounding box center [202, 79] width 48 height 9
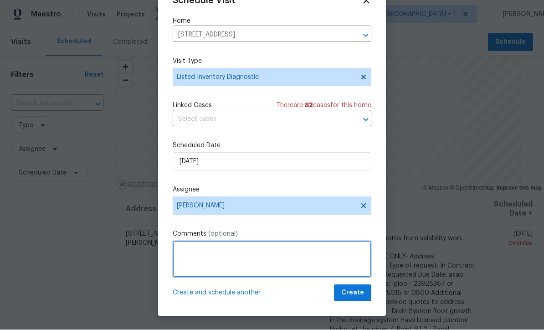
click at [258, 254] on textarea at bounding box center [272, 259] width 199 height 36
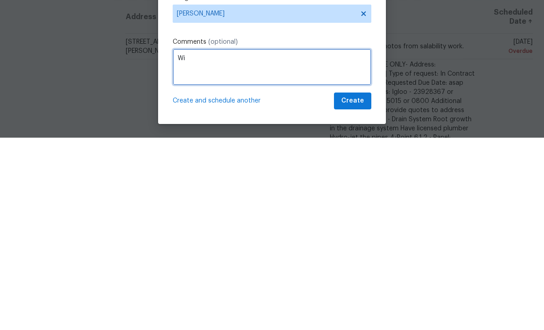
type textarea "W"
type textarea "Feedback regarding windows and garage"
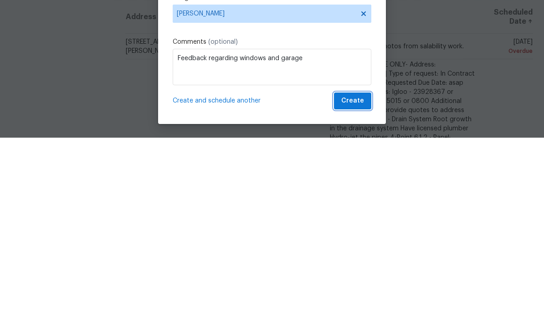
click at [361, 285] on button "Create" at bounding box center [352, 293] width 37 height 17
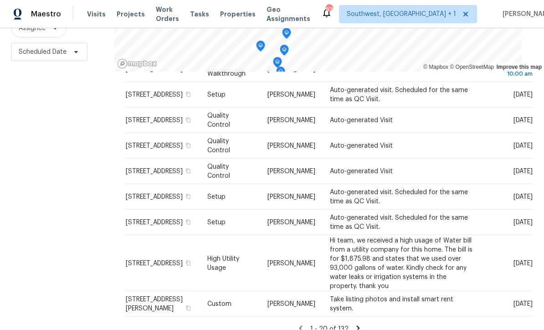
scroll to position [842, 0]
click at [357, 325] on icon at bounding box center [358, 329] width 8 height 8
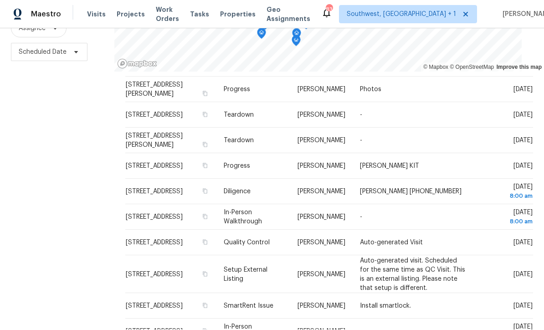
scroll to position [260, 0]
